Goal: Task Accomplishment & Management: Complete application form

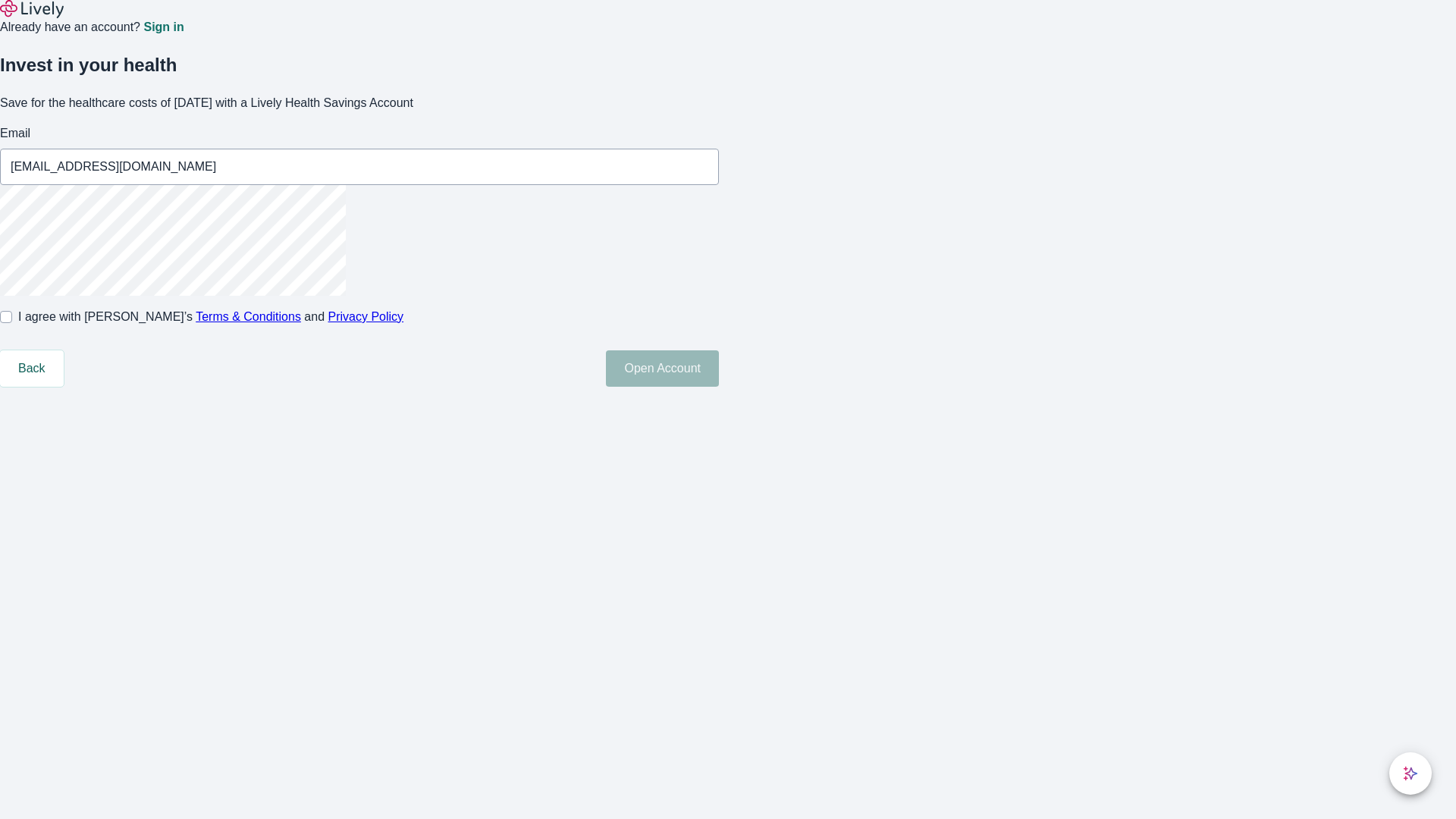
click at [12, 323] on input "I agree with Lively’s Terms & Conditions and Privacy Policy" at bounding box center [6, 317] width 12 height 12
checkbox input "true"
click at [719, 387] on button "Open Account" at bounding box center [662, 368] width 113 height 37
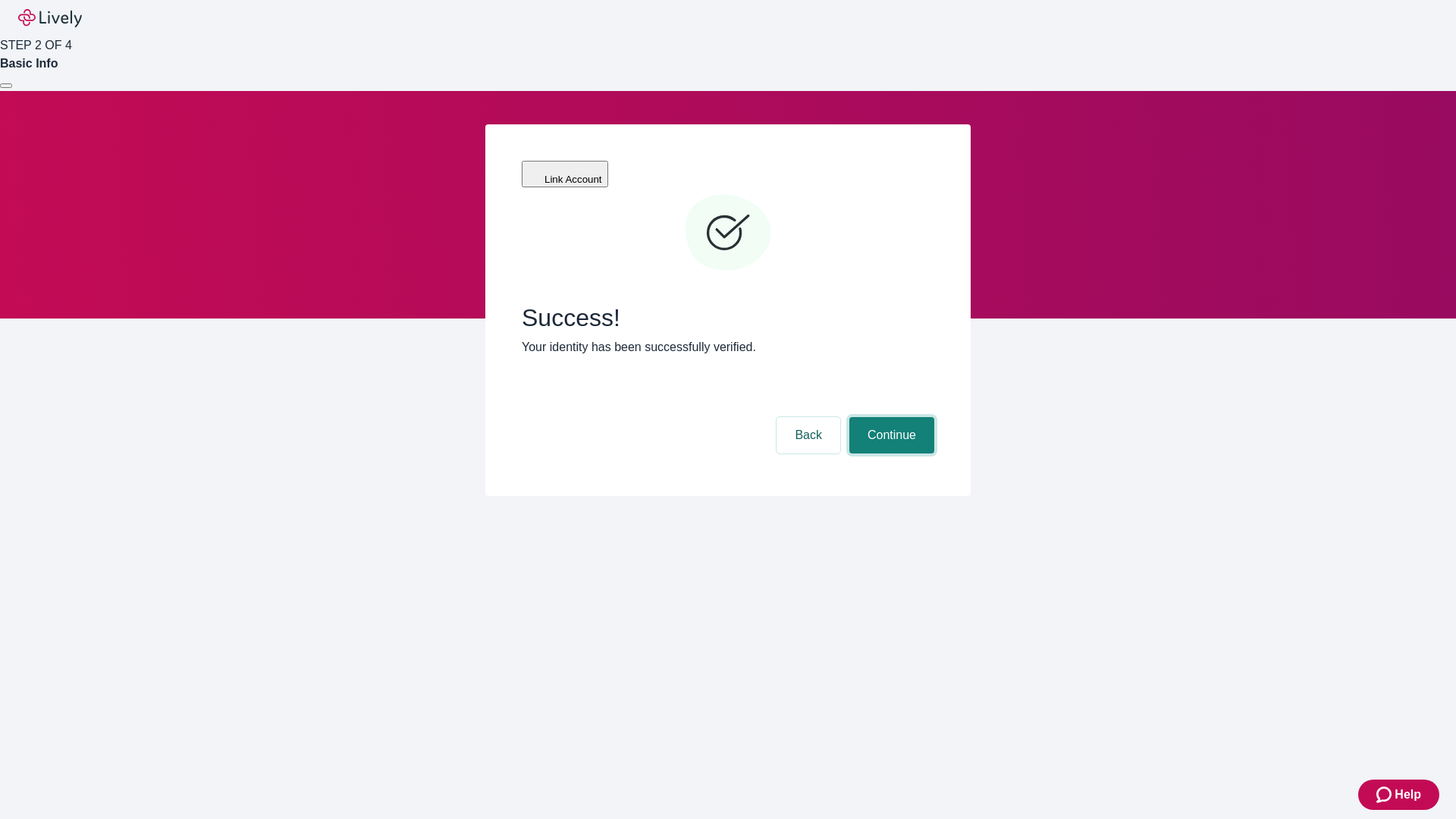
click at [890, 417] on button "Continue" at bounding box center [891, 435] width 85 height 37
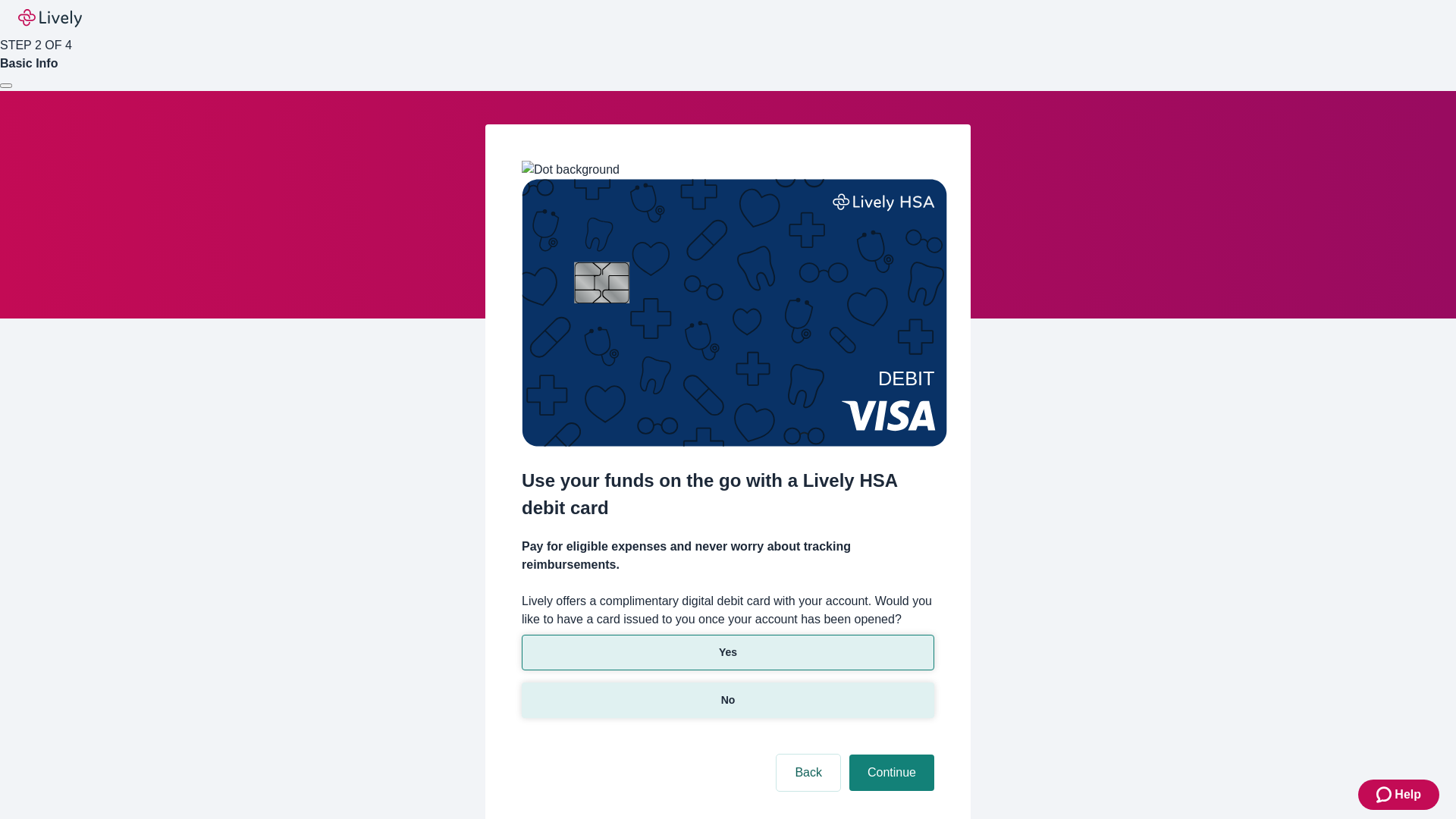
click at [727, 692] on p "No" at bounding box center [729, 700] width 15 height 16
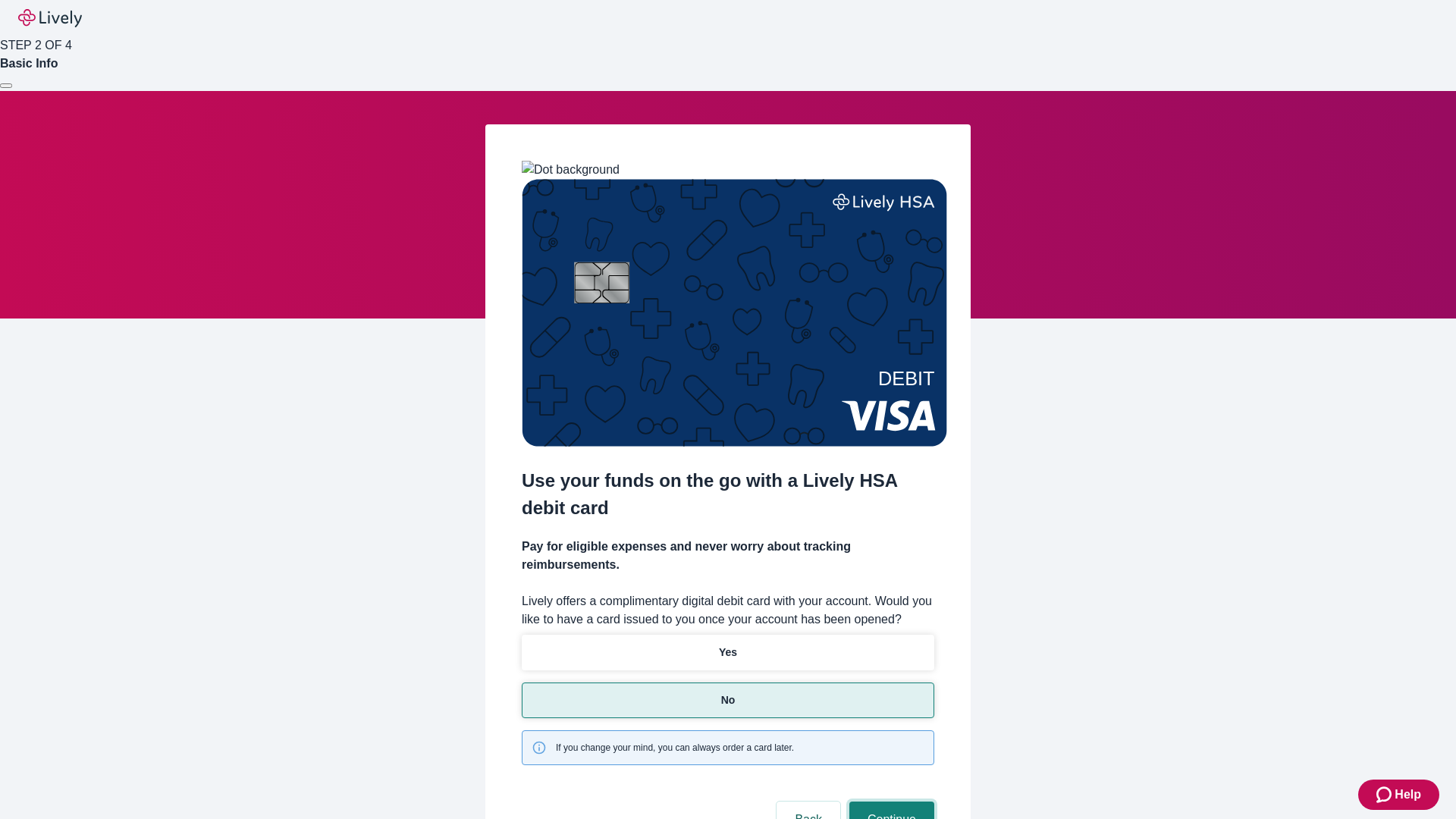
click at [890, 802] on button "Continue" at bounding box center [891, 820] width 85 height 37
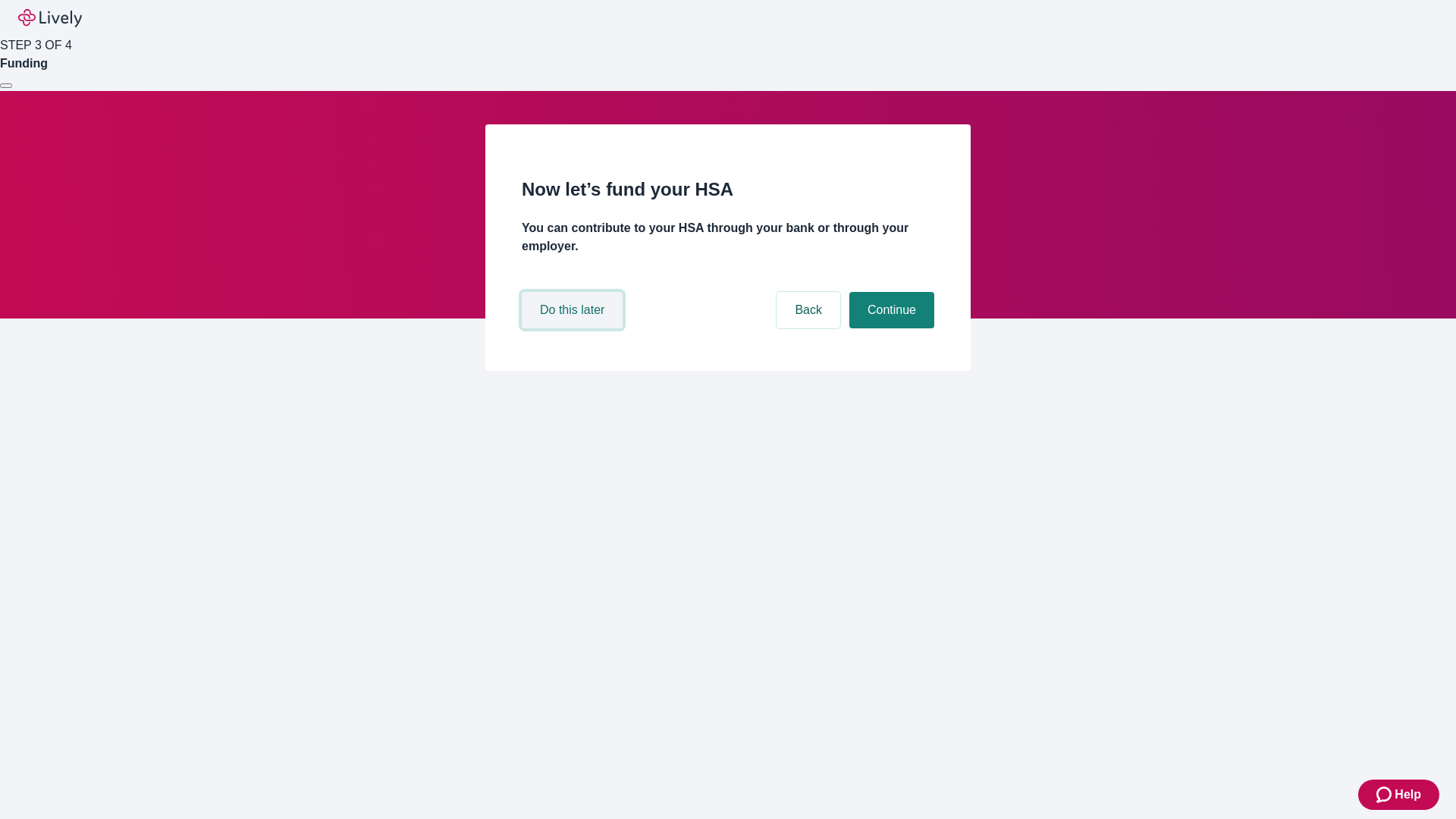
click at [574, 328] on button "Do this later" at bounding box center [572, 310] width 101 height 37
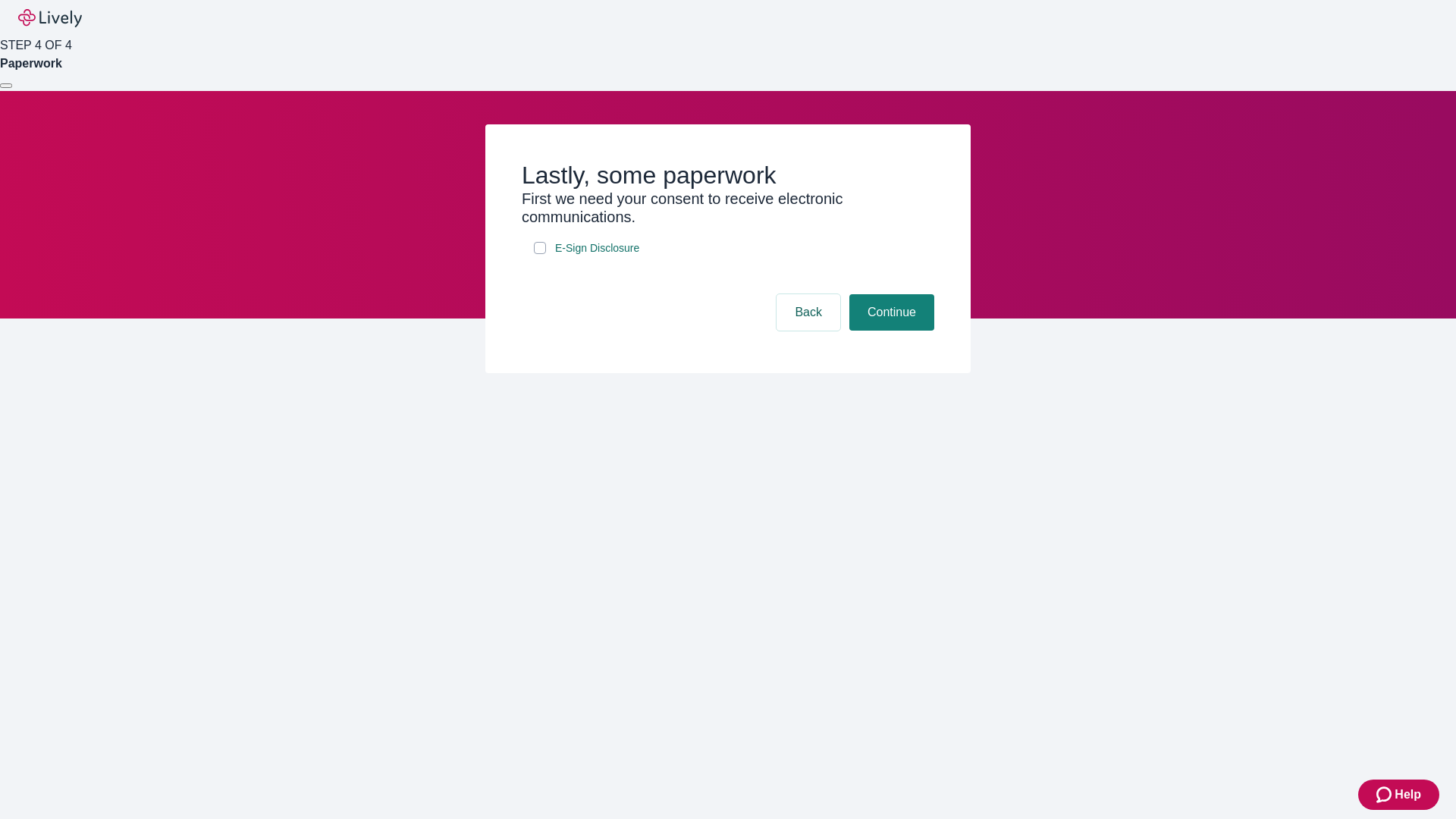
click at [540, 254] on input "E-Sign Disclosure" at bounding box center [540, 248] width 12 height 12
checkbox input "true"
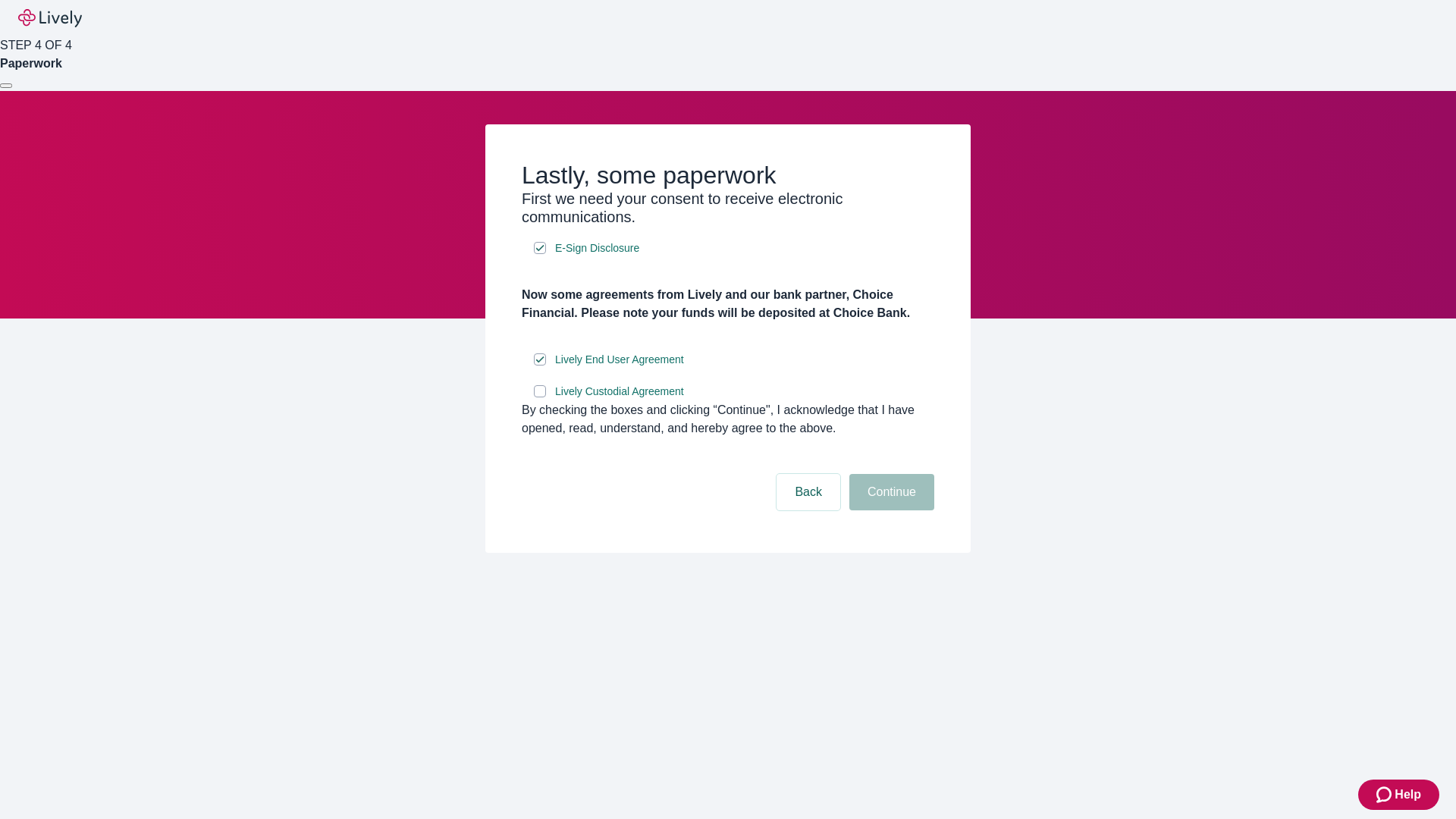
click at [540, 397] on input "Lively Custodial Agreement" at bounding box center [540, 391] width 12 height 12
checkbox input "true"
click at [890, 510] on button "Continue" at bounding box center [891, 492] width 85 height 37
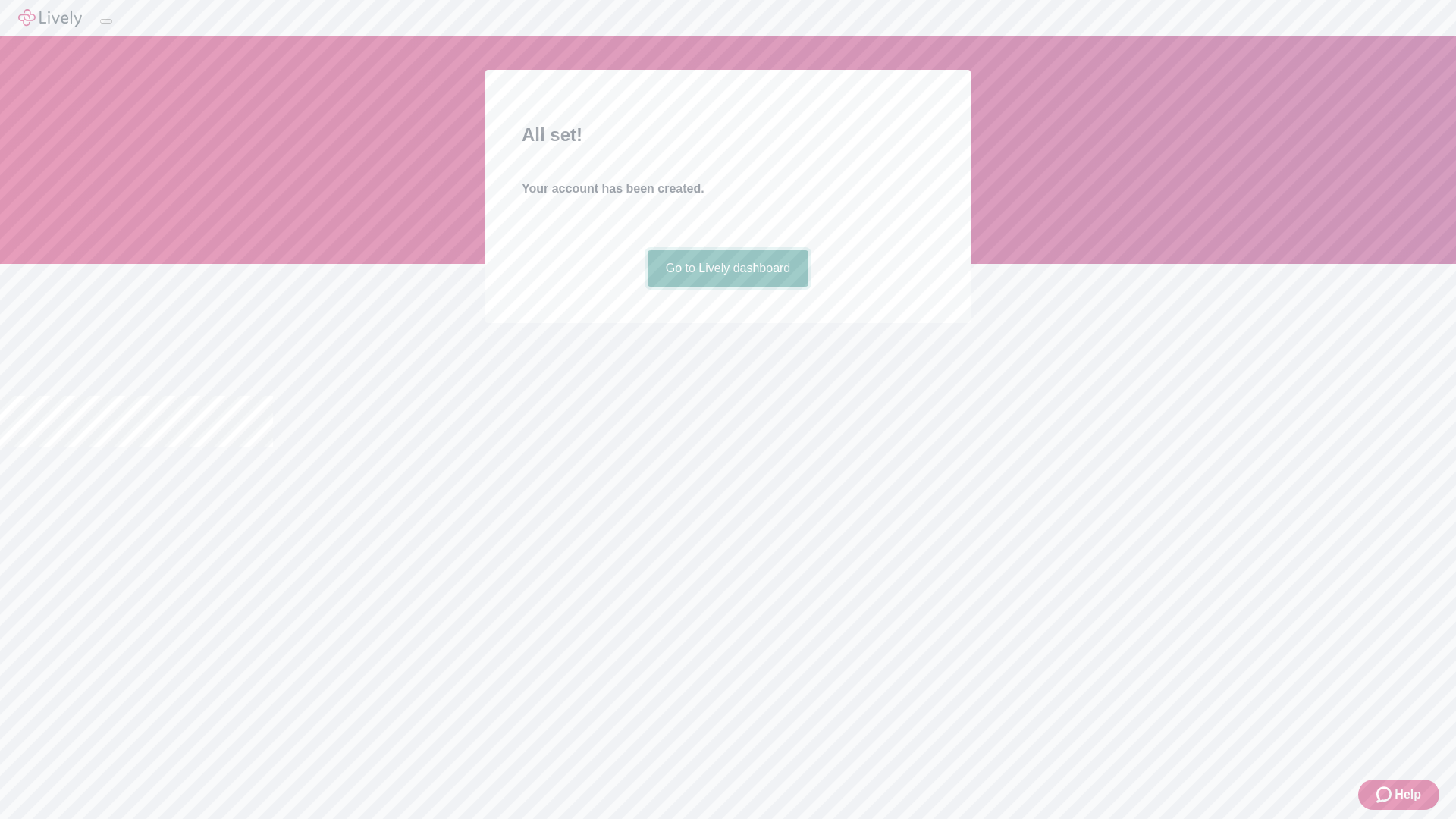
click at [727, 287] on link "Go to Lively dashboard" at bounding box center [728, 268] width 162 height 37
